Goal: Information Seeking & Learning: Learn about a topic

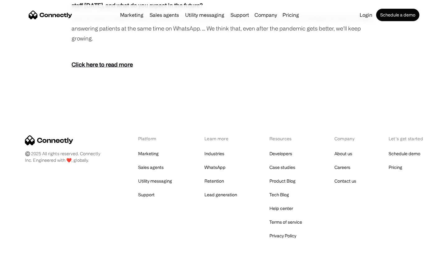
scroll to position [1125, 0]
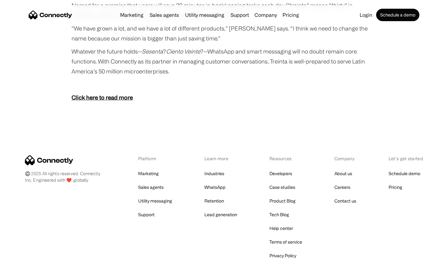
scroll to position [1145, 0]
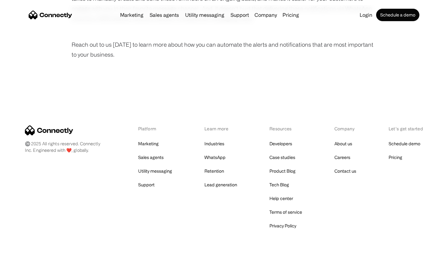
scroll to position [418, 0]
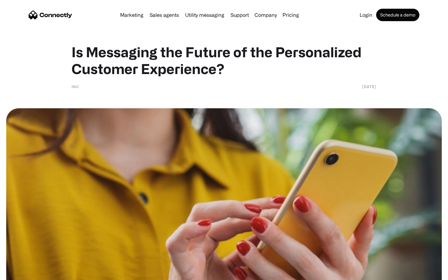
scroll to position [897, 0]
